Goal: Transaction & Acquisition: Obtain resource

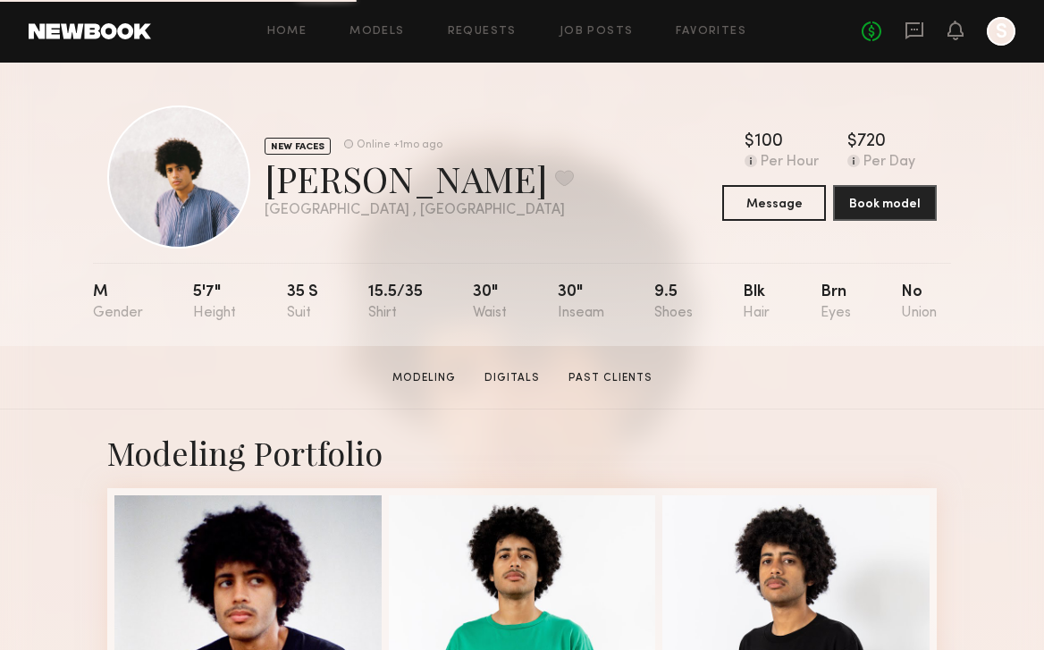
click at [373, 40] on div "Home Models Requests Job Posts Favorites Sign Out No fees up to $5,000 S" at bounding box center [583, 31] width 865 height 29
click at [362, 28] on link "Models" at bounding box center [377, 32] width 55 height 12
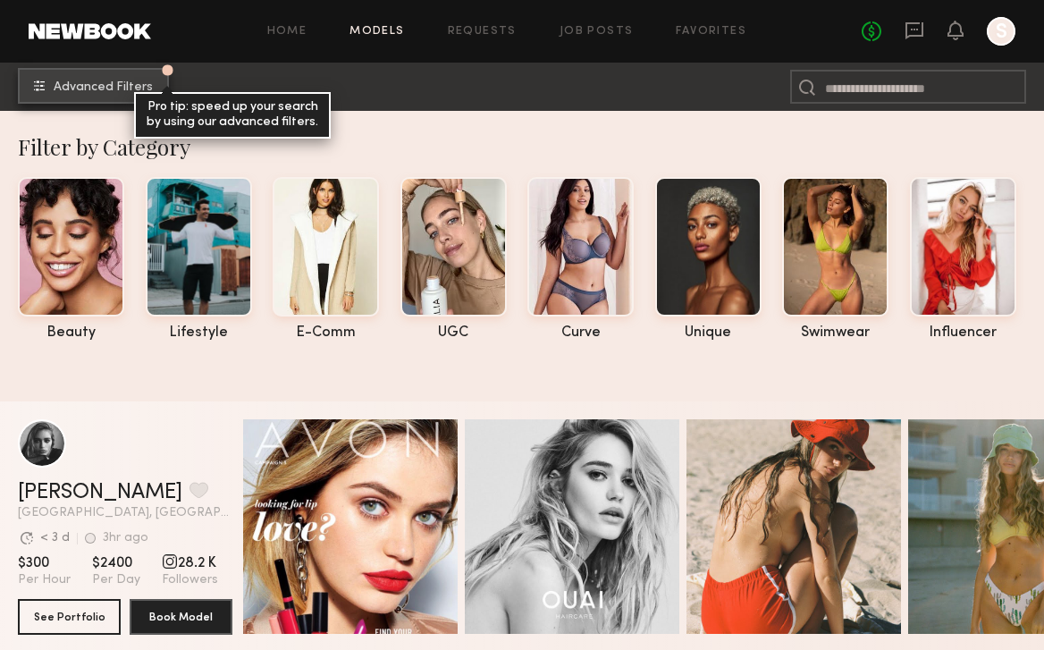
click at [95, 90] on span "Advanced Filters" at bounding box center [103, 87] width 99 height 13
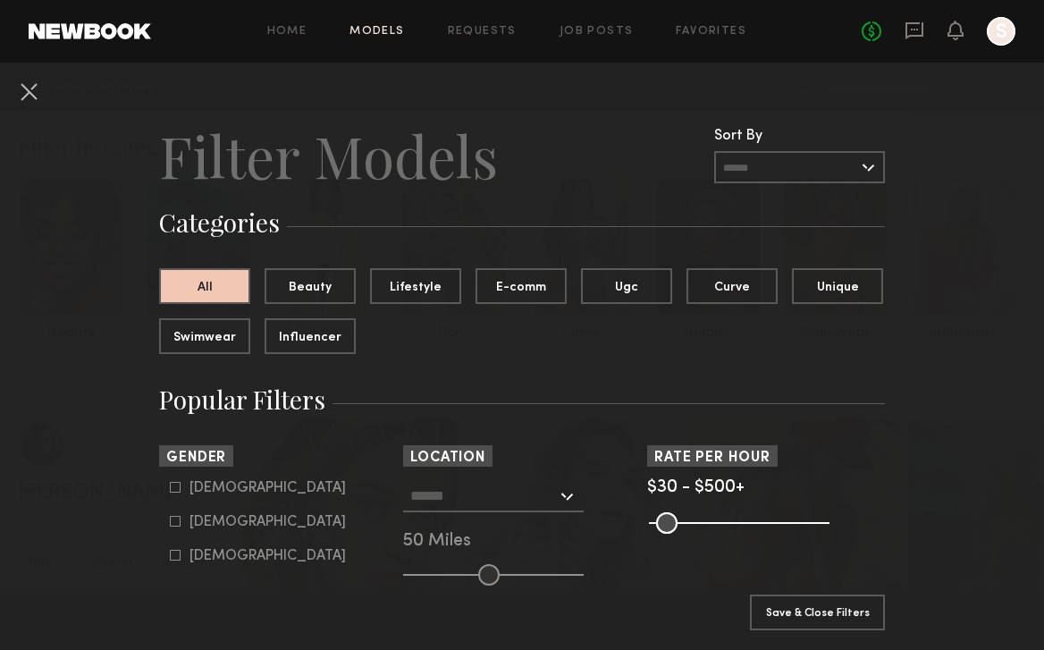
click at [205, 486] on div "Male" at bounding box center [268, 488] width 156 height 11
type input "*"
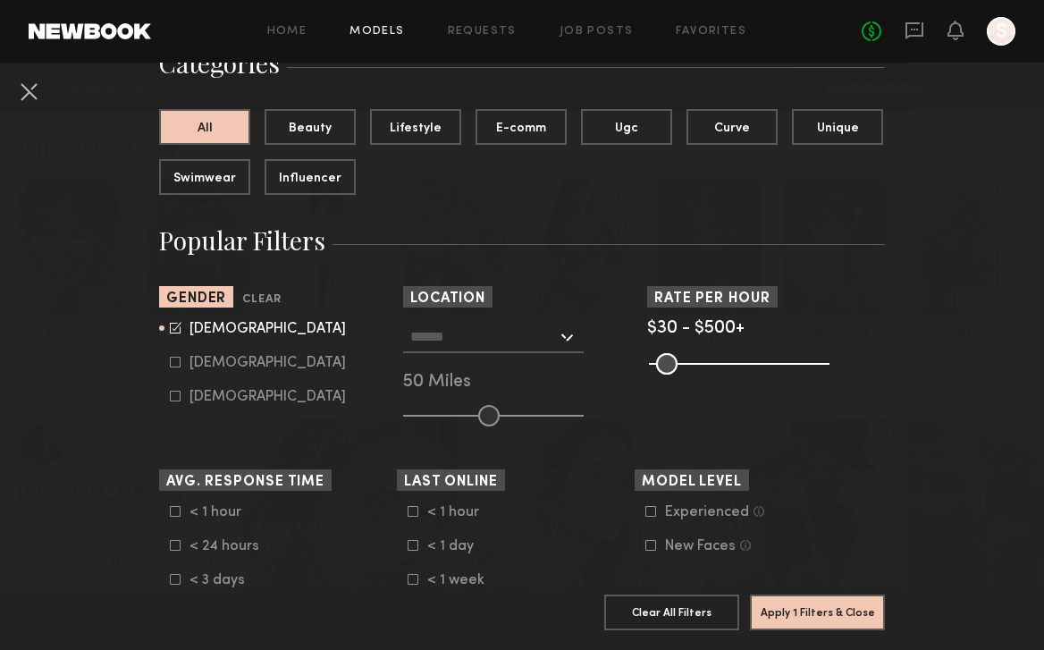
scroll to position [156, 0]
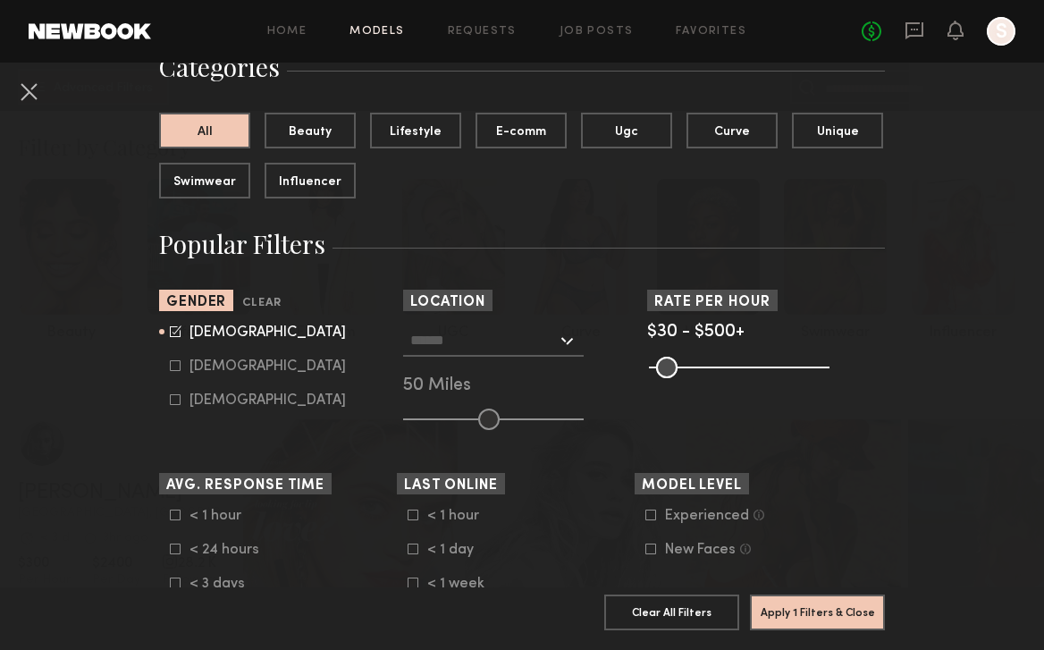
click at [452, 342] on input "text" at bounding box center [483, 340] width 147 height 30
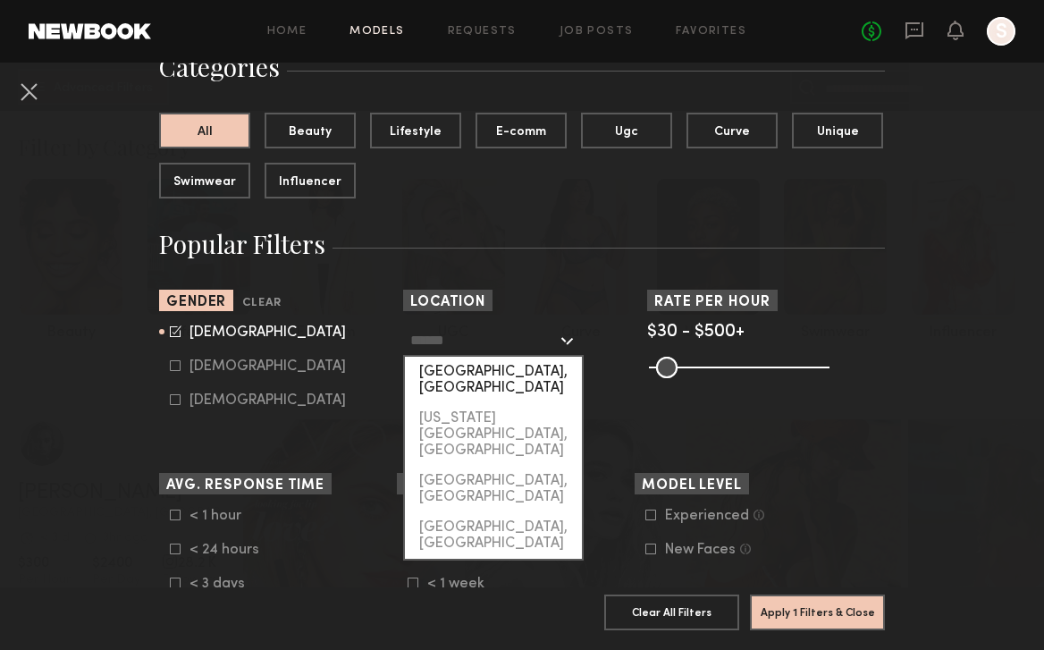
click at [459, 365] on div "[GEOGRAPHIC_DATA], [GEOGRAPHIC_DATA]" at bounding box center [493, 380] width 177 height 46
type input "**********"
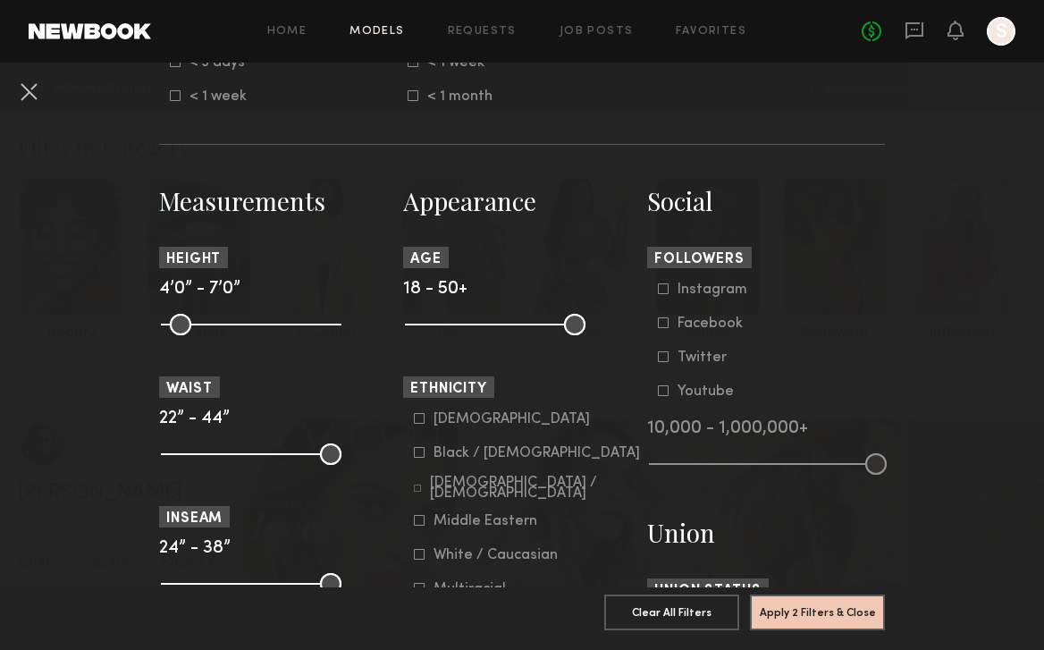
scroll to position [693, 0]
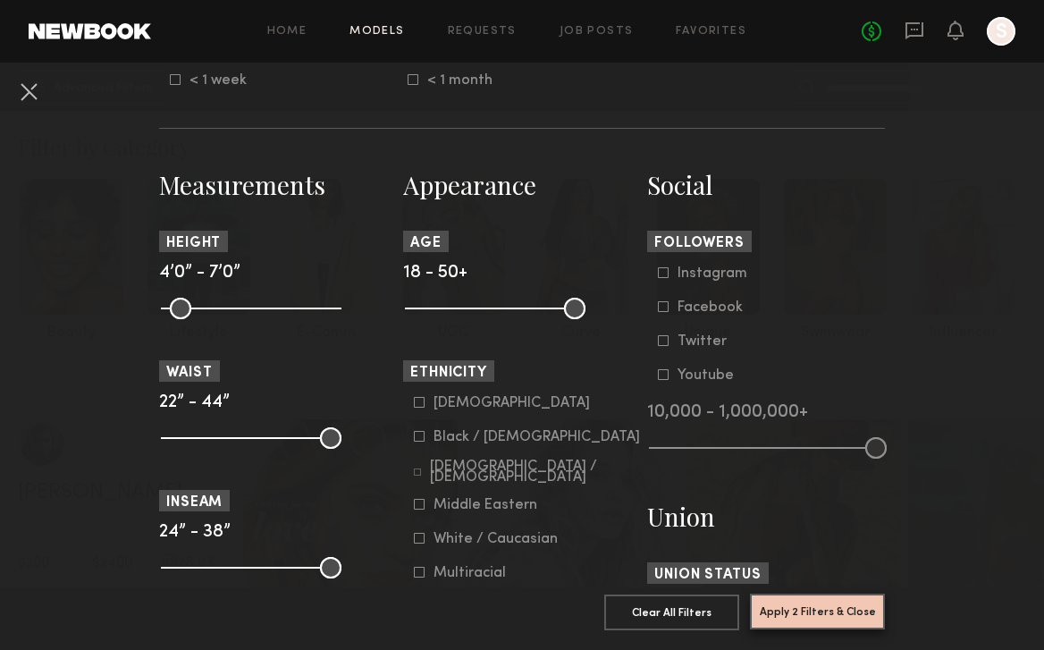
click at [834, 612] on button "Apply 2 Filters & Close" at bounding box center [817, 612] width 135 height 36
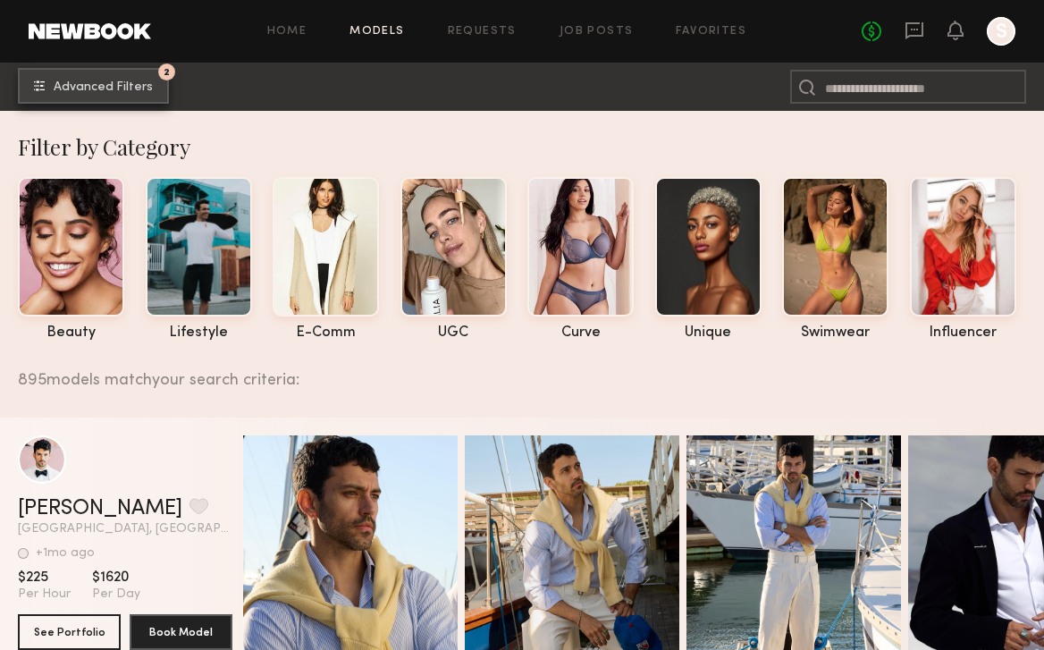
click at [100, 96] on button "2 Advanced Filters" at bounding box center [93, 86] width 151 height 36
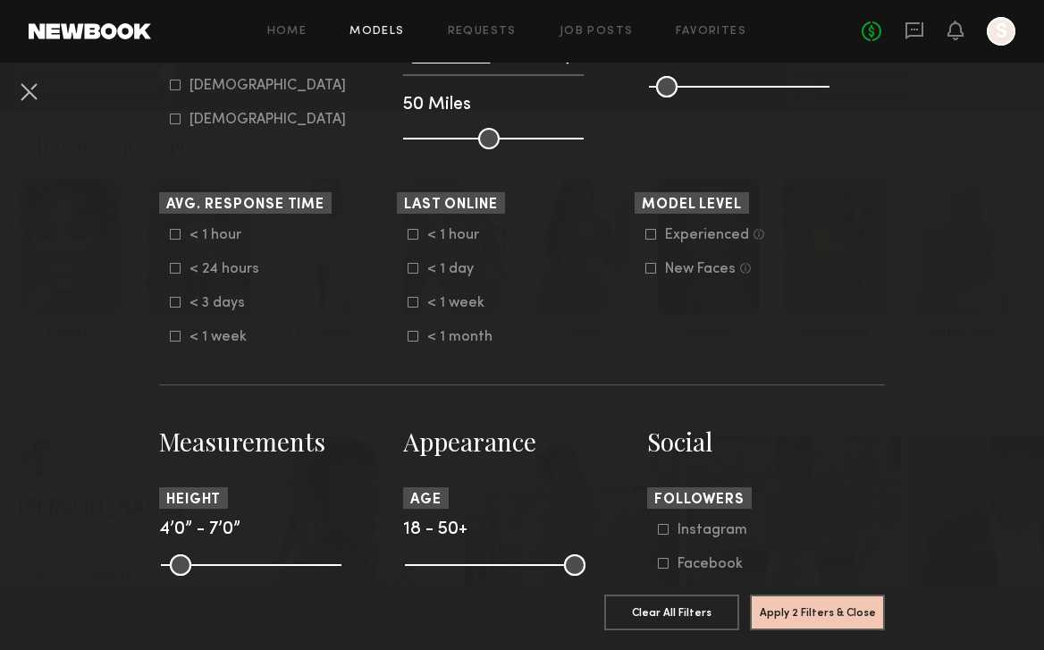
scroll to position [516, 0]
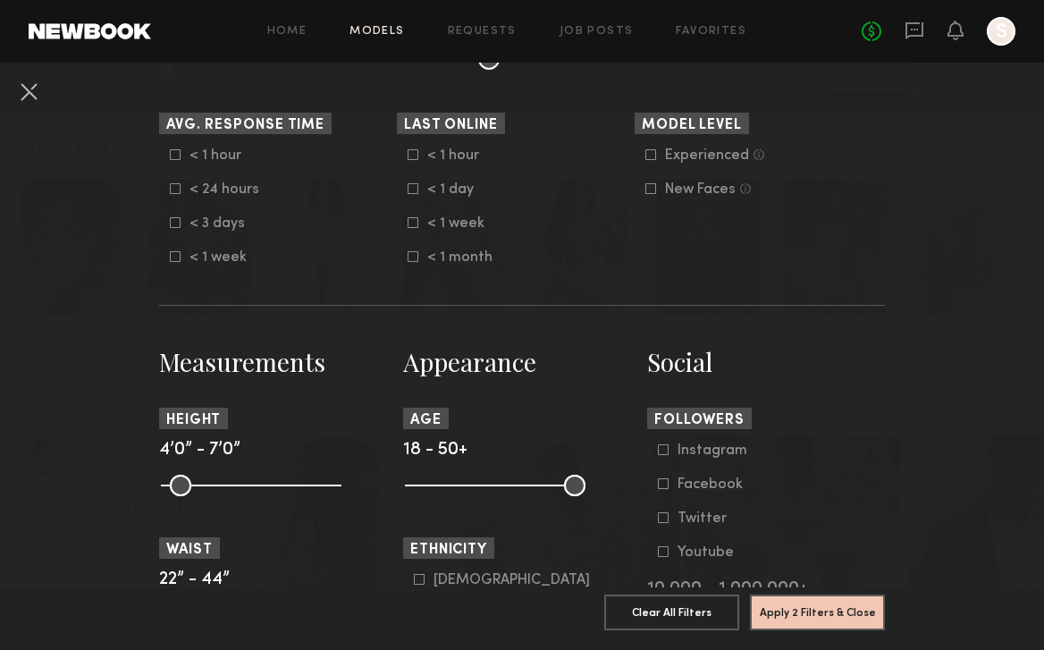
click at [490, 488] on common-range-minmax at bounding box center [493, 483] width 181 height 21
click at [488, 486] on common-range-minmax at bounding box center [493, 483] width 181 height 21
drag, startPoint x: 418, startPoint y: 486, endPoint x: 486, endPoint y: 492, distance: 68.2
click at [486, 492] on input "range" at bounding box center [495, 485] width 181 height 21
drag, startPoint x: 486, startPoint y: 492, endPoint x: 572, endPoint y: 499, distance: 87.0
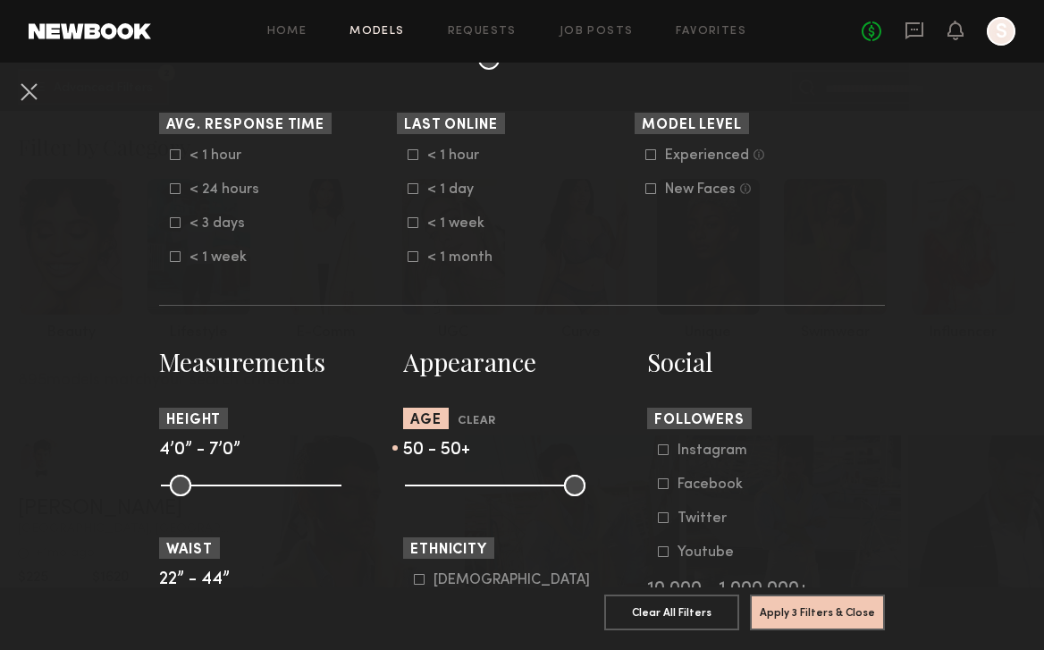
type input "**"
click at [572, 496] on input "range" at bounding box center [495, 485] width 181 height 21
click at [818, 606] on button "Apply 3 Filters & Close" at bounding box center [817, 612] width 135 height 36
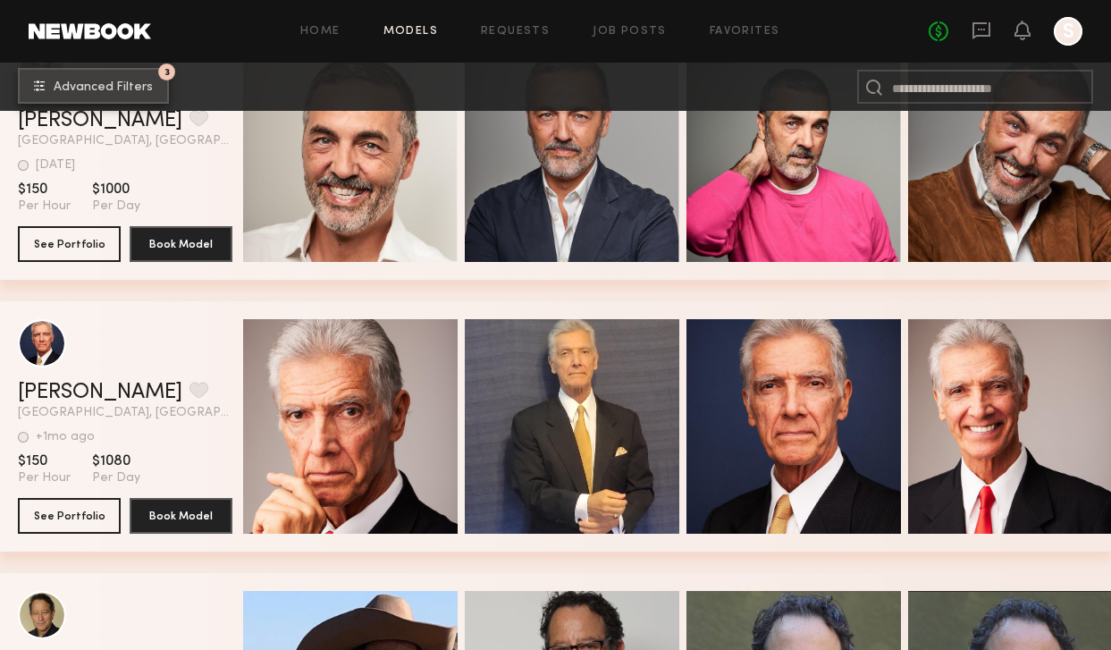
scroll to position [5256, 0]
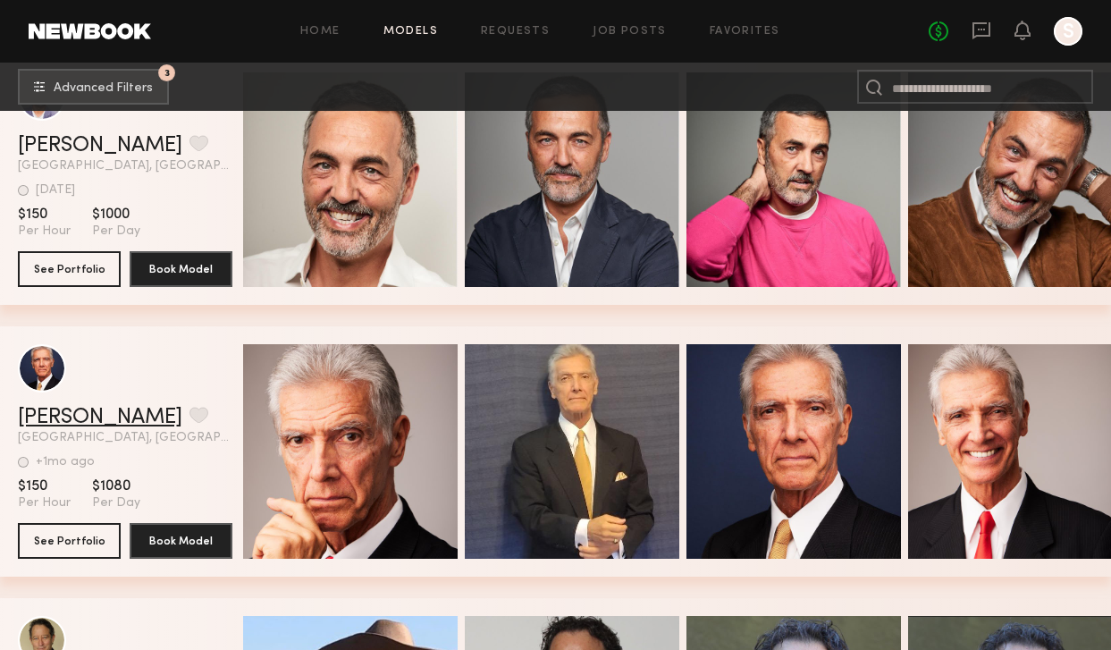
click at [48, 409] on link "Ray L." at bounding box center [100, 417] width 165 height 21
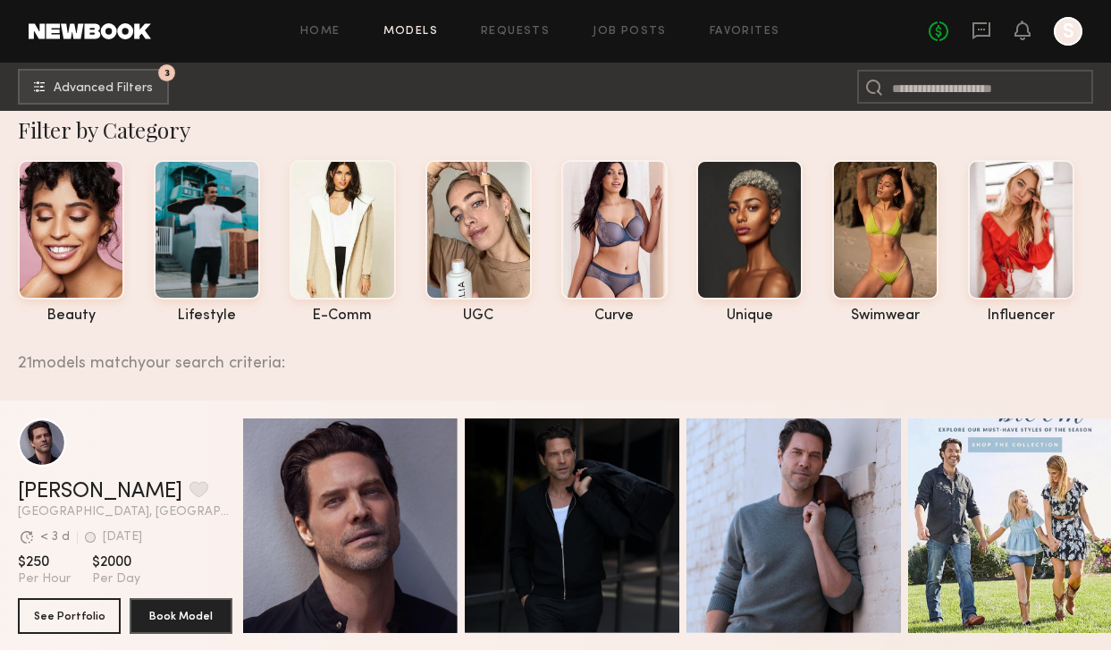
scroll to position [0, 0]
